Goal: Browse casually: Explore the website without a specific task or goal

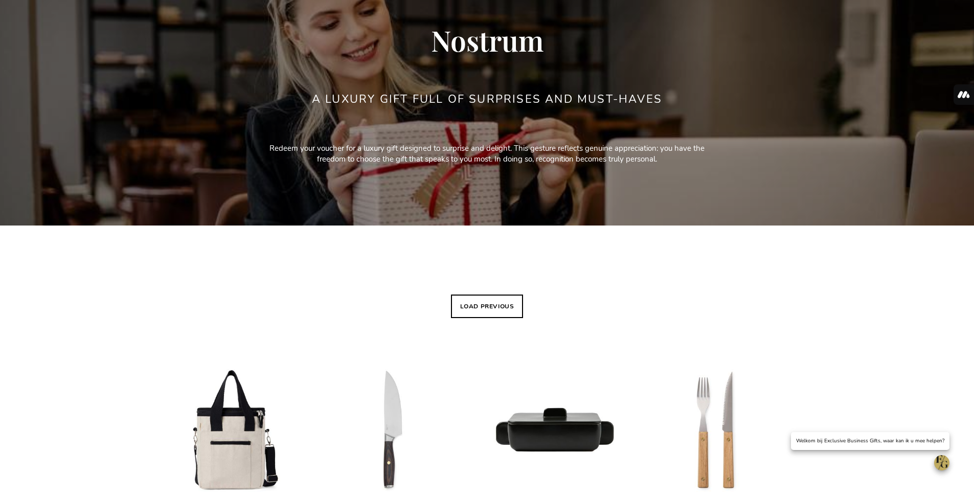
scroll to position [187, 0]
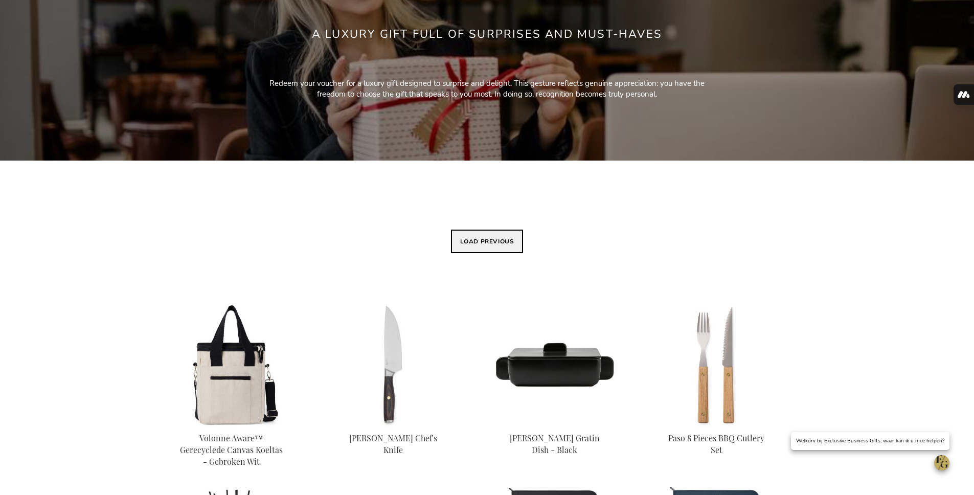
click at [482, 239] on button "Load previous" at bounding box center [487, 242] width 73 height 24
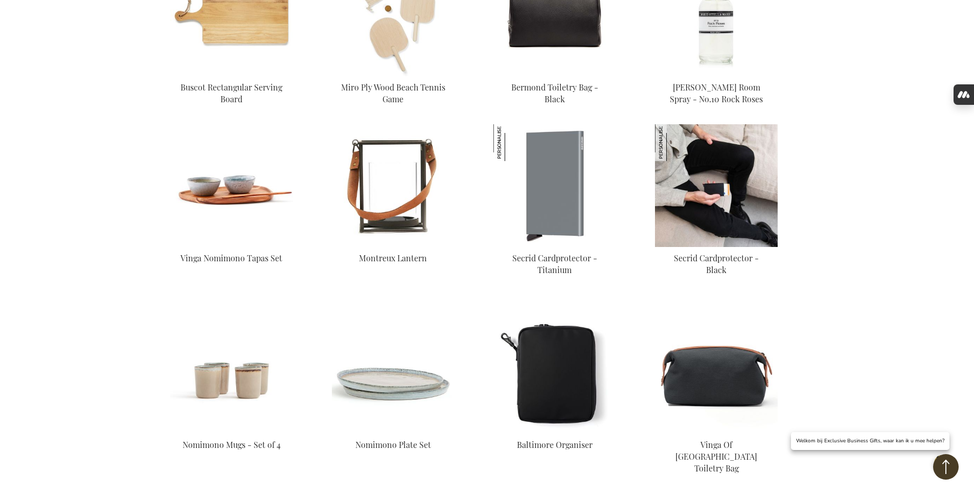
scroll to position [2658, 0]
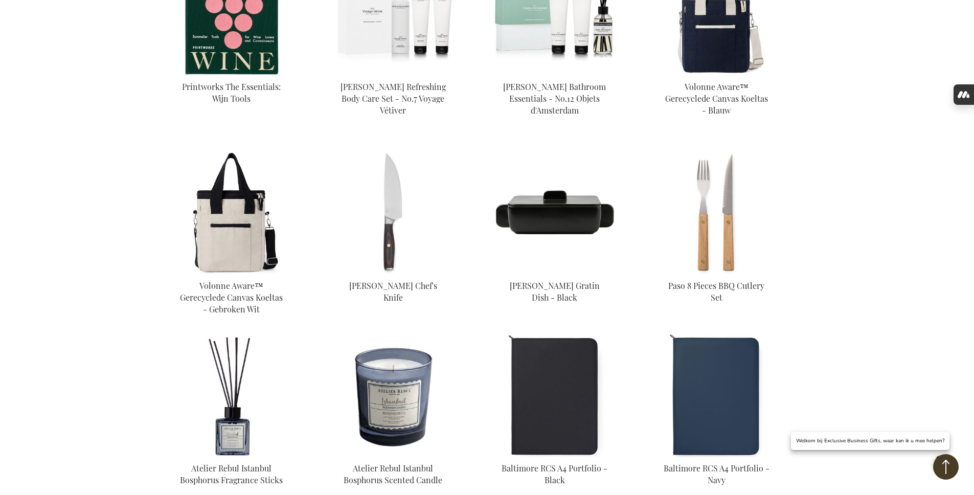
scroll to position [806, 0]
